Goal: Use online tool/utility

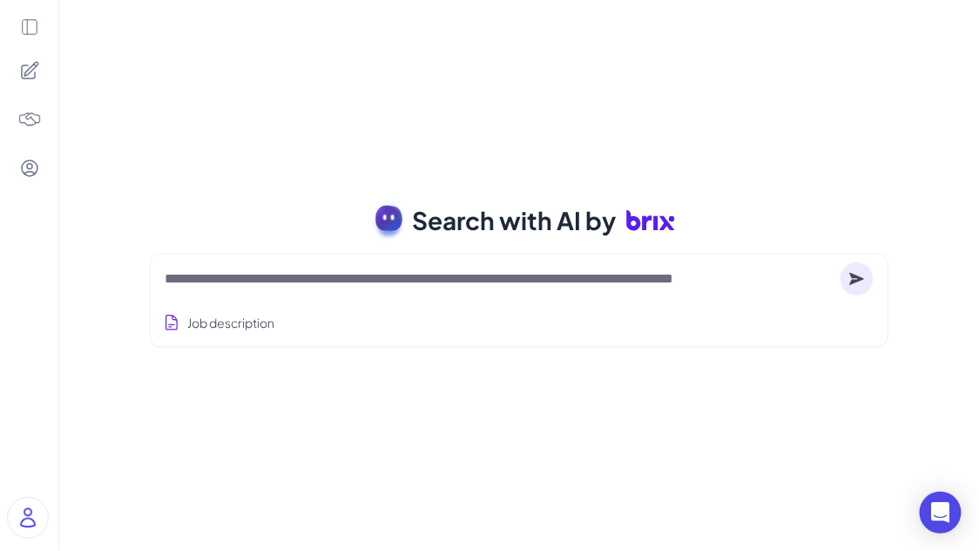
click at [310, 282] on textarea at bounding box center [499, 278] width 669 height 21
click at [333, 284] on textarea at bounding box center [499, 278] width 669 height 21
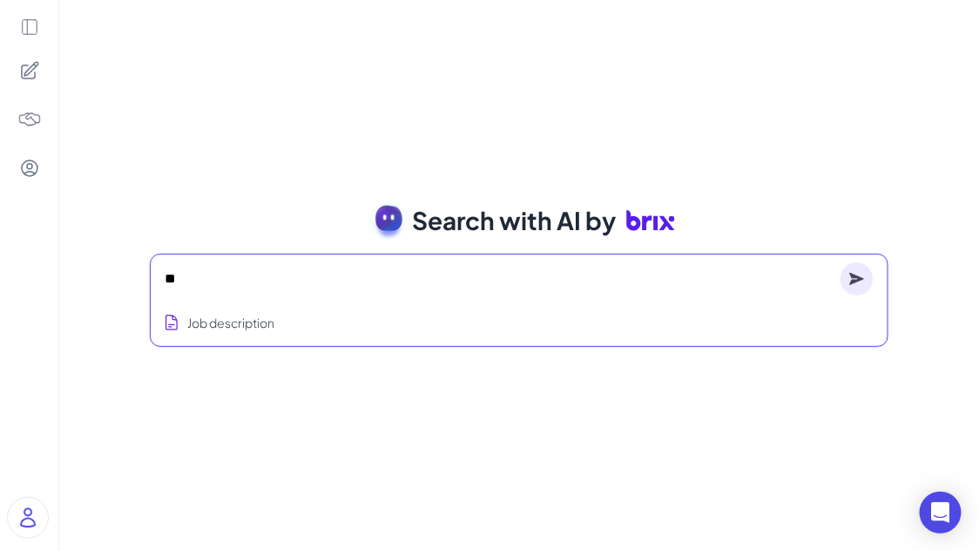
type textarea "*"
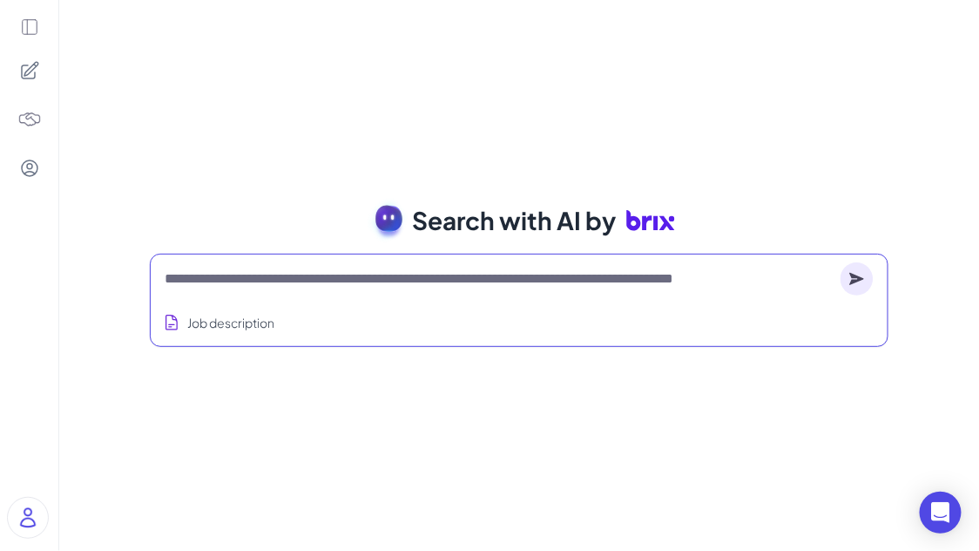
click at [328, 284] on textarea at bounding box center [499, 278] width 669 height 21
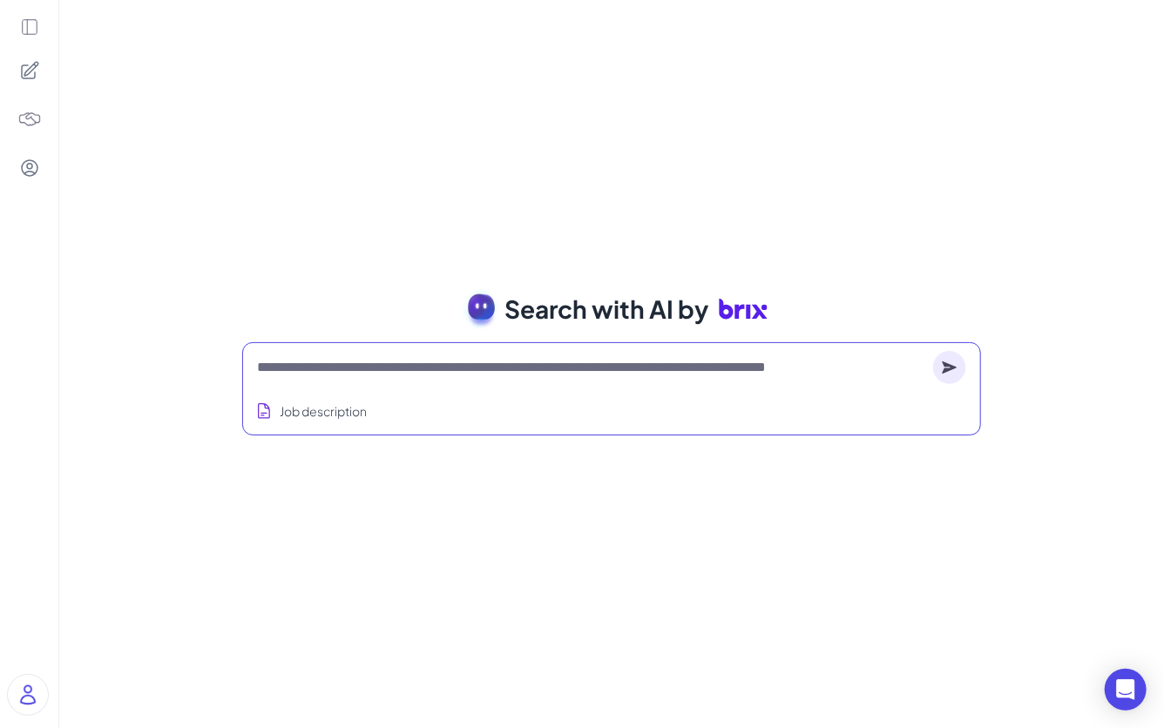
click at [382, 370] on textarea at bounding box center [591, 367] width 669 height 21
